Goal: Information Seeking & Learning: Find specific fact

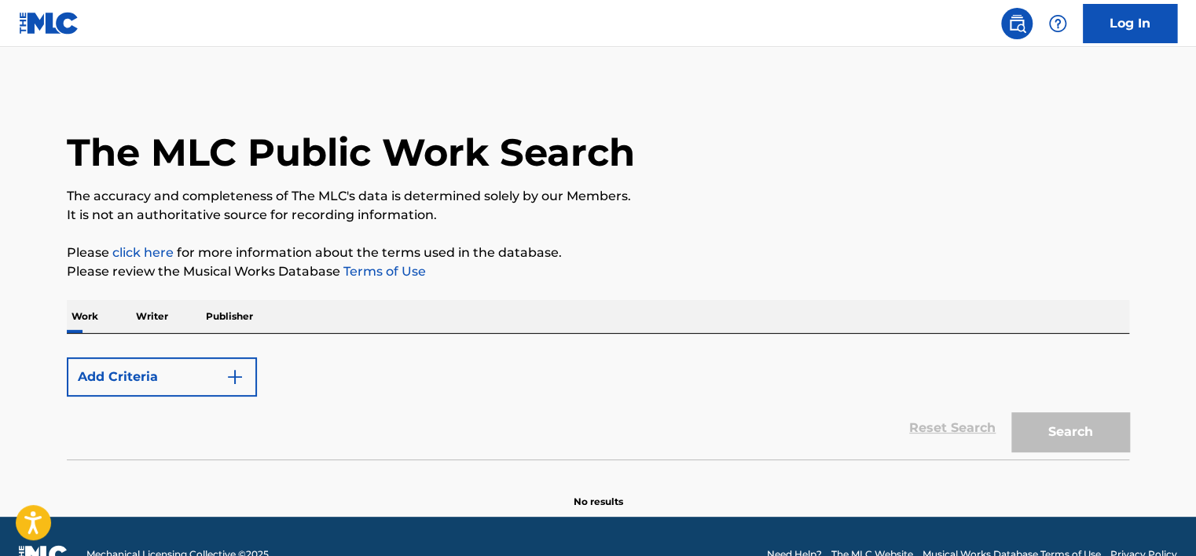
click at [89, 334] on div "Add Criteria Reset Search Search" at bounding box center [598, 397] width 1062 height 126
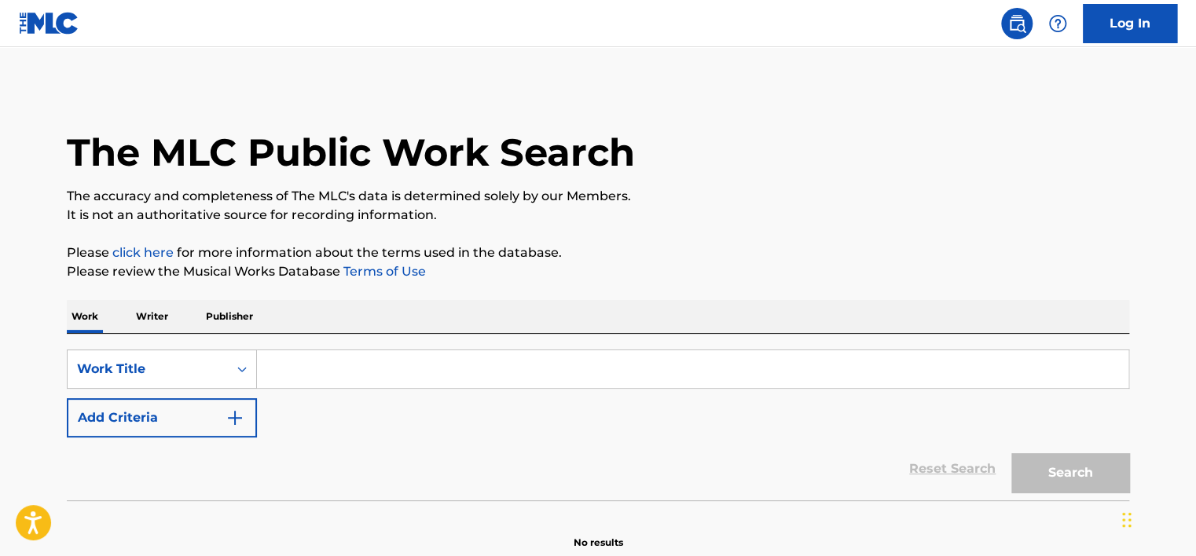
click at [280, 409] on div "SearchWithCriteriaf57fb00f-f760-40b4-a6f8-b348414d5ee6 Work Title Add Criteria" at bounding box center [598, 394] width 1062 height 88
click at [277, 387] on input "Search Form" at bounding box center [692, 369] width 871 height 38
paste input "Bill"
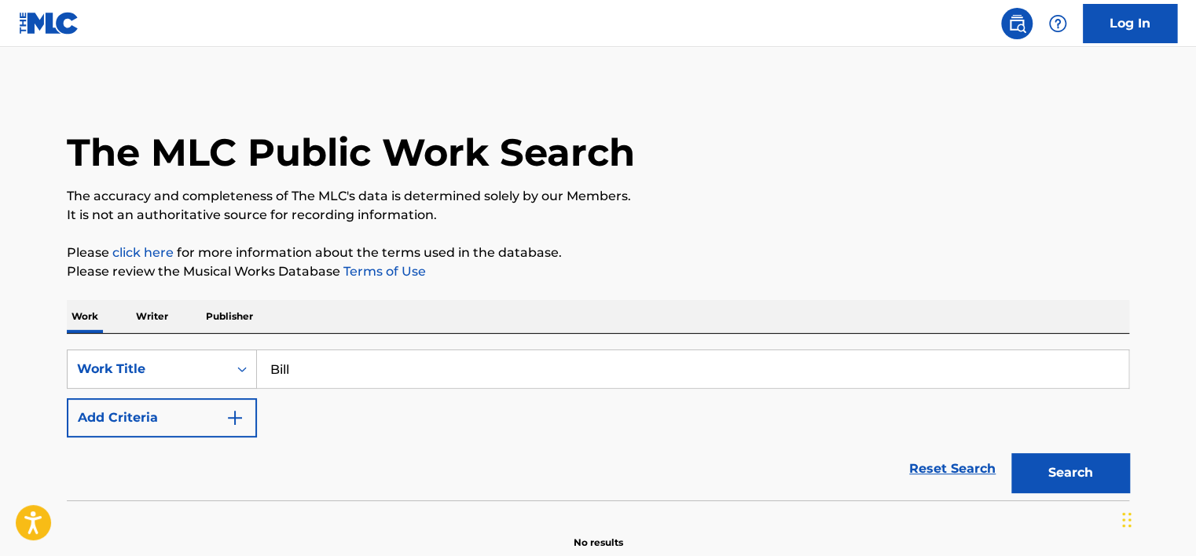
type input "Bill"
click at [172, 401] on button "Add Criteria" at bounding box center [162, 417] width 190 height 39
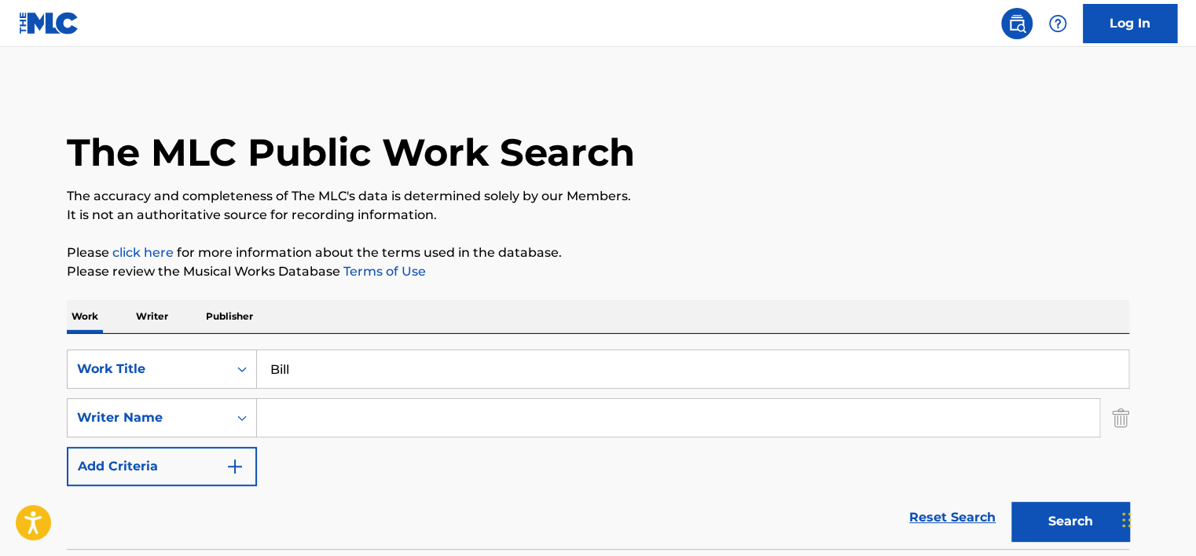
click at [289, 408] on input "Search Form" at bounding box center [678, 418] width 842 height 38
paste input "Palmer"
type input "Palmer"
click at [1011, 502] on button "Search" at bounding box center [1070, 521] width 118 height 39
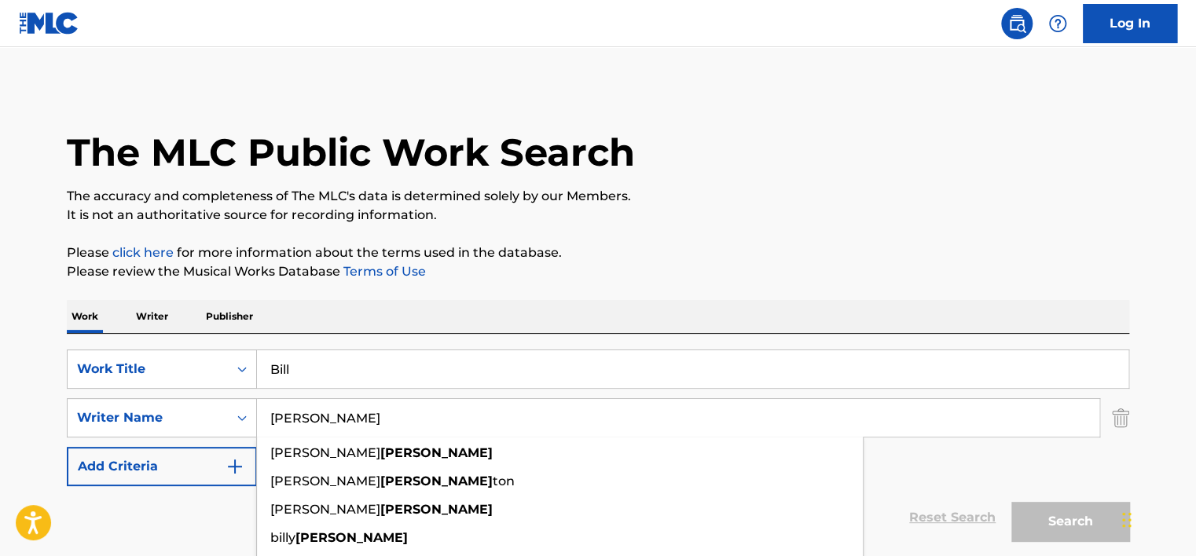
scroll to position [176, 0]
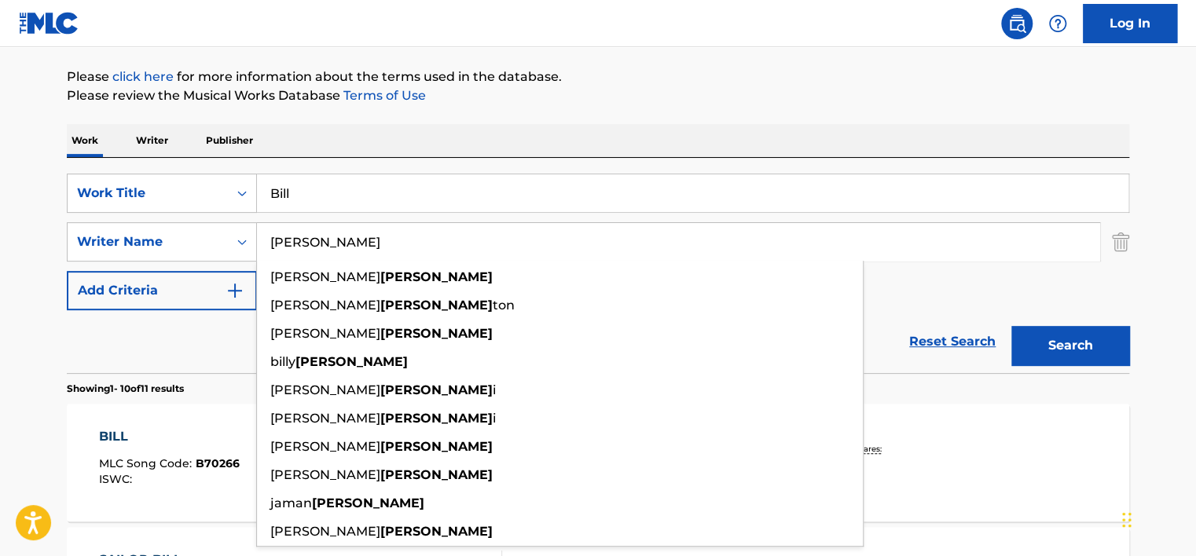
click at [198, 358] on div "Reset Search Search" at bounding box center [598, 341] width 1062 height 63
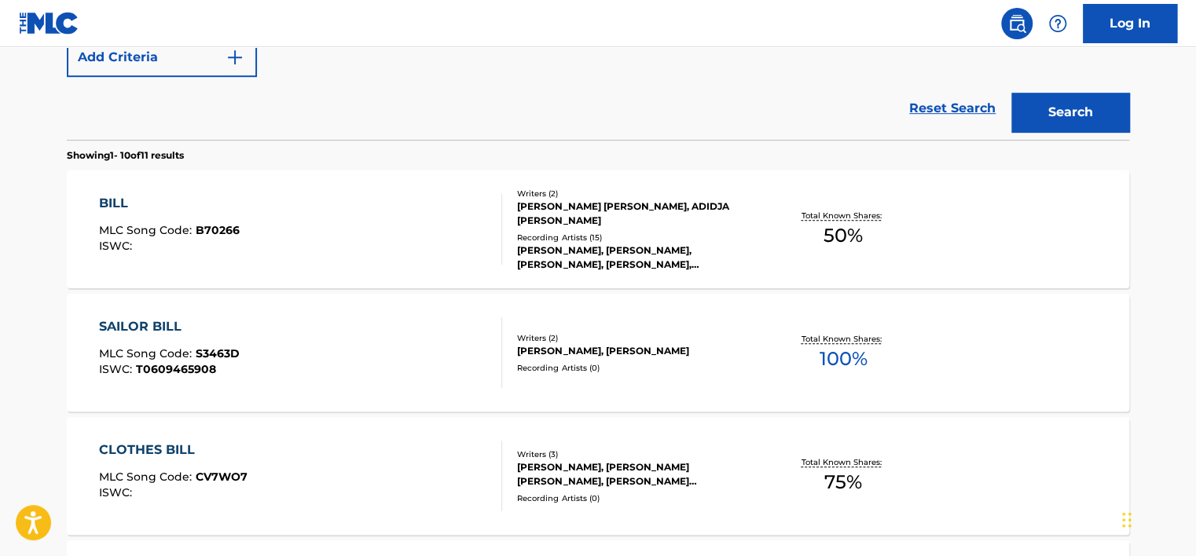
scroll to position [417, 0]
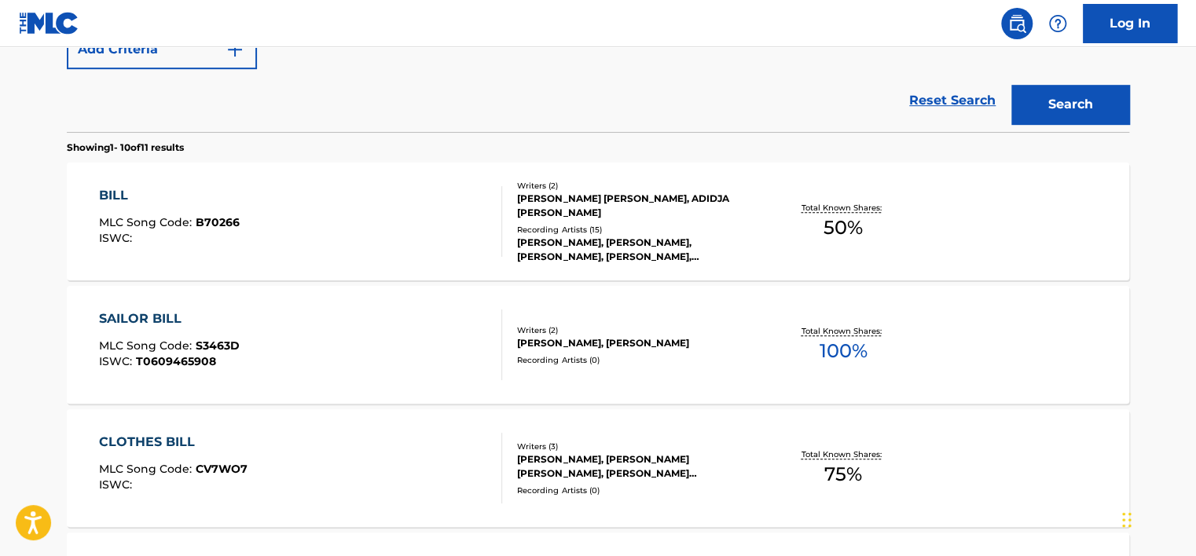
click at [440, 207] on div "BILL MLC Song Code : B70266 ISWC :" at bounding box center [301, 221] width 404 height 71
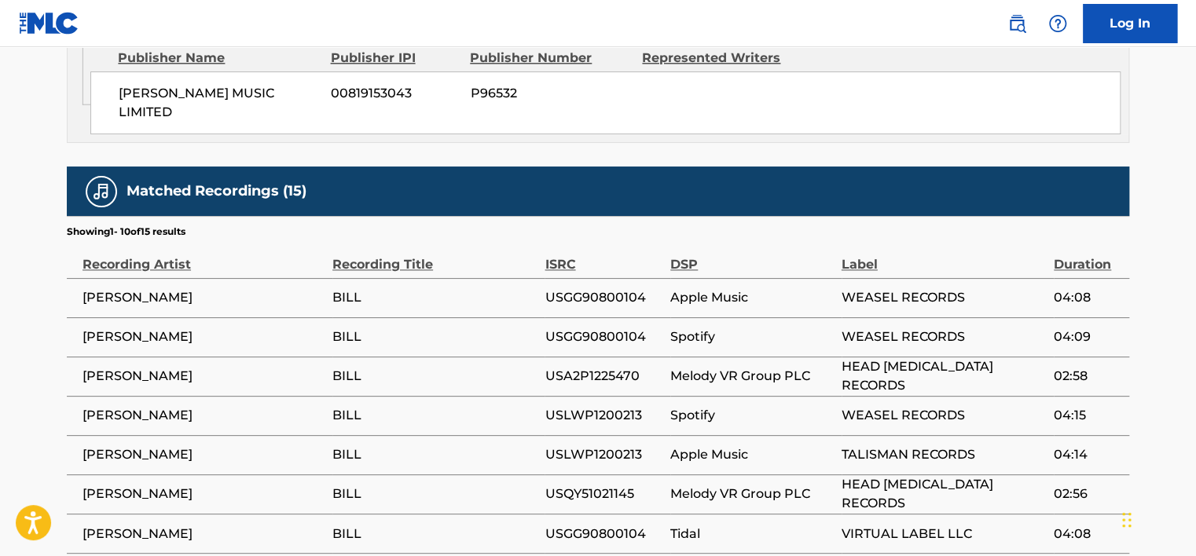
scroll to position [1062, 0]
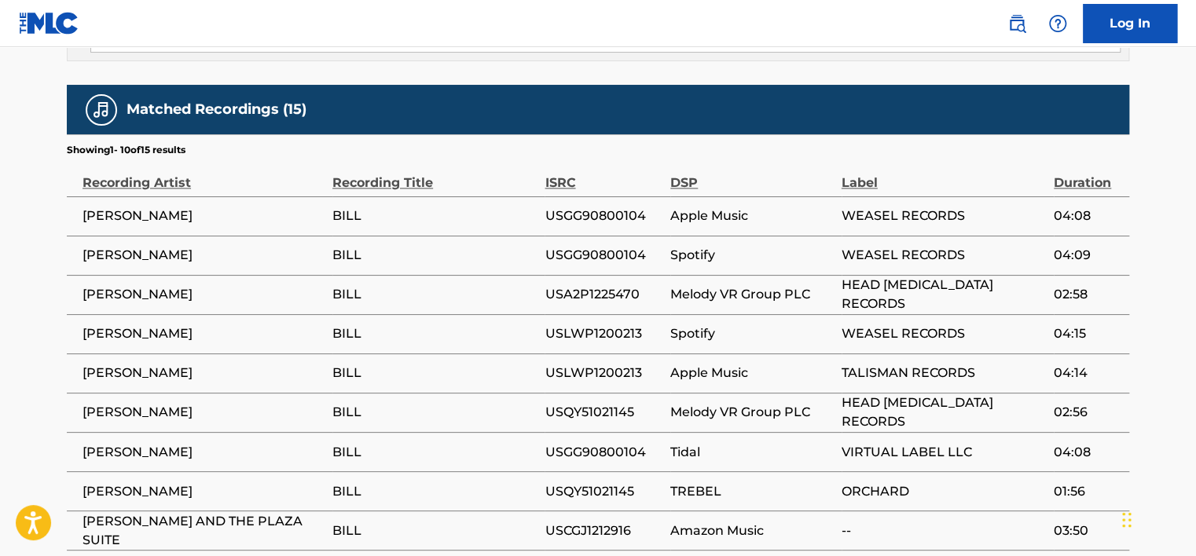
click at [376, 196] on td "BILL" at bounding box center [438, 215] width 212 height 39
drag, startPoint x: 536, startPoint y: 204, endPoint x: 645, endPoint y: 209, distance: 109.3
click at [645, 236] on tr "NATALIA ZUKERMAN BILL USGG90800104 Spotify WEASEL RECORDS 04:09" at bounding box center [598, 255] width 1062 height 39
copy tr "USGG90800104"
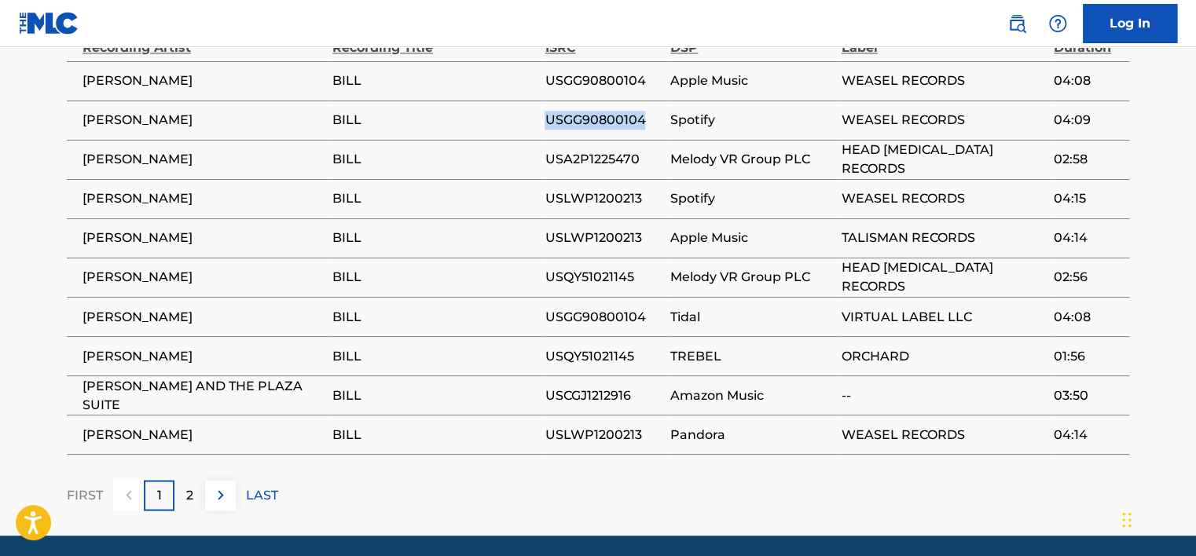
scroll to position [1202, 0]
